Goal: Task Accomplishment & Management: Use online tool/utility

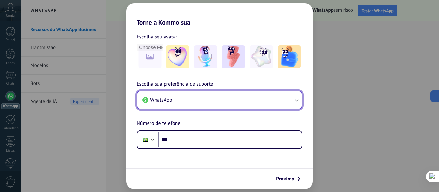
click at [173, 101] on button "WhatsApp" at bounding box center [219, 100] width 164 height 17
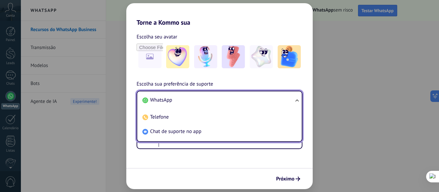
click at [171, 100] on span "WhatsApp" at bounding box center [161, 100] width 22 height 6
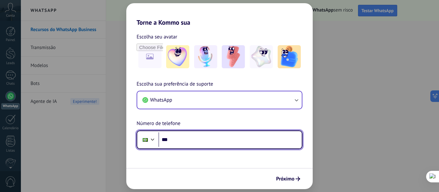
click at [182, 137] on input "***" at bounding box center [229, 140] width 143 height 15
type input "**********"
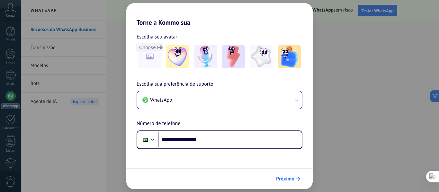
click at [287, 179] on span "Próximo" at bounding box center [285, 179] width 18 height 4
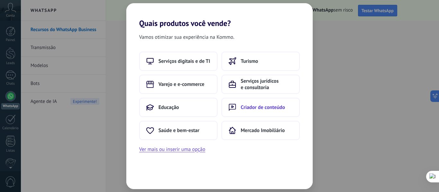
click at [247, 106] on span "Criador de conteúdo" at bounding box center [263, 107] width 44 height 6
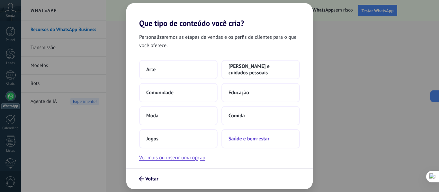
click at [253, 138] on span "Saúde e bem-estar" at bounding box center [248, 139] width 41 height 6
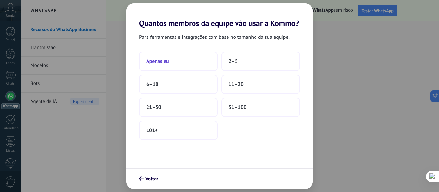
click at [164, 63] on span "Apenas eu" at bounding box center [157, 61] width 23 height 6
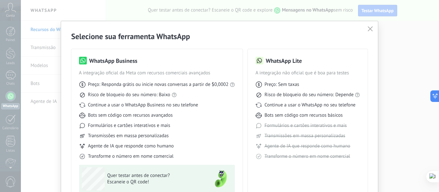
click at [369, 29] on icon "button" at bounding box center [369, 28] width 5 height 5
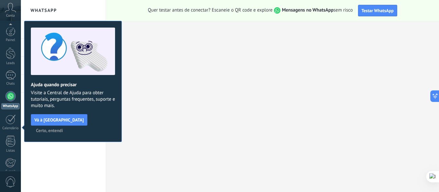
scroll to position [75, 0]
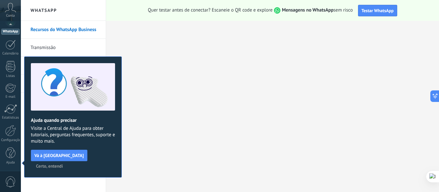
click at [63, 164] on span "Certo, entendi" at bounding box center [49, 166] width 27 height 4
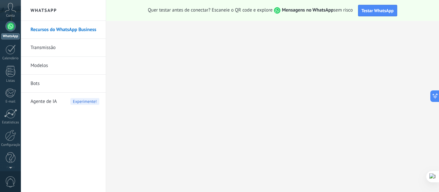
scroll to position [0, 0]
click at [19, 30] on link "Painel" at bounding box center [10, 35] width 21 height 16
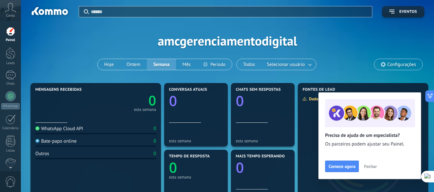
click at [10, 9] on icon at bounding box center [10, 8] width 11 height 10
